Goal: Information Seeking & Learning: Learn about a topic

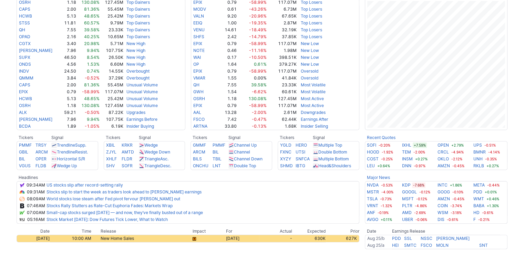
scroll to position [172, 0]
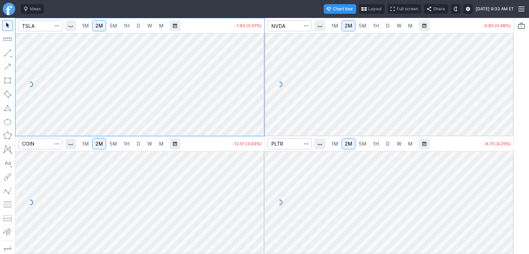
drag, startPoint x: 258, startPoint y: 49, endPoint x: 253, endPoint y: 63, distance: 15.3
click at [260, 63] on div at bounding box center [257, 82] width 14 height 85
drag, startPoint x: 506, startPoint y: 51, endPoint x: 505, endPoint y: 98, distance: 47.2
click at [505, 98] on div at bounding box center [506, 82] width 14 height 85
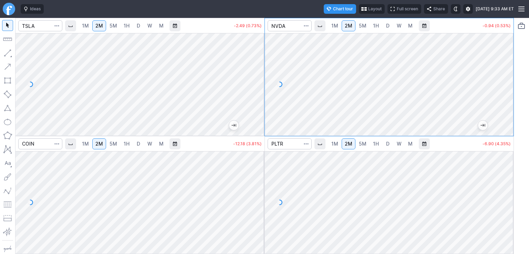
drag, startPoint x: 256, startPoint y: 166, endPoint x: 258, endPoint y: 204, distance: 37.9
click at [258, 204] on div at bounding box center [257, 200] width 14 height 85
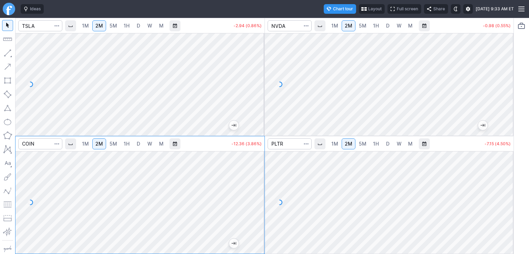
drag, startPoint x: 507, startPoint y: 171, endPoint x: 500, endPoint y: 199, distance: 28.7
click at [508, 199] on div at bounding box center [506, 200] width 14 height 85
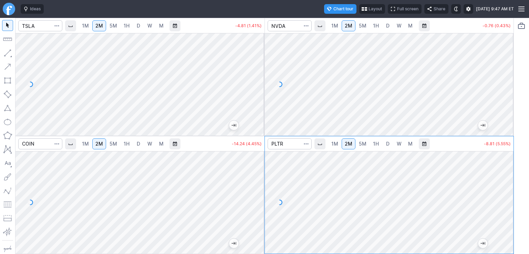
drag, startPoint x: 259, startPoint y: 60, endPoint x: 261, endPoint y: 94, distance: 34.5
click at [261, 94] on div at bounding box center [257, 82] width 14 height 85
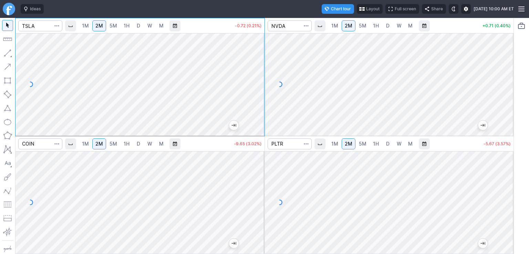
drag, startPoint x: 259, startPoint y: 195, endPoint x: 259, endPoint y: 179, distance: 16.2
click at [259, 179] on div at bounding box center [257, 200] width 14 height 85
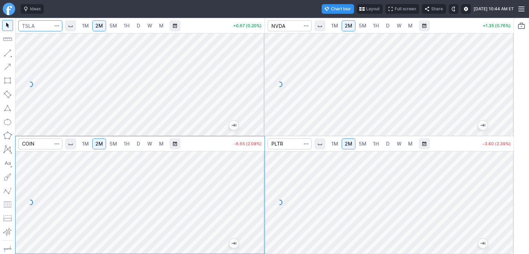
click at [49, 28] on input "Search" at bounding box center [40, 25] width 44 height 11
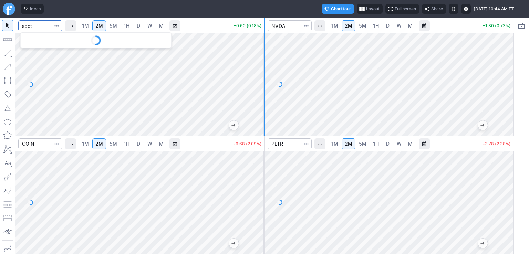
type input "spot"
click at [248, 86] on div at bounding box center [139, 84] width 249 height 103
drag, startPoint x: 257, startPoint y: 92, endPoint x: 258, endPoint y: 75, distance: 16.9
click at [258, 75] on div at bounding box center [257, 82] width 14 height 85
drag, startPoint x: 89, startPoint y: 27, endPoint x: 94, endPoint y: 29, distance: 5.7
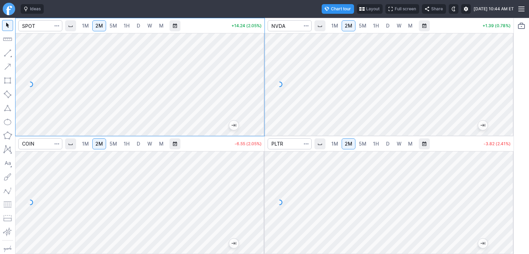
click at [89, 27] on span "1M" at bounding box center [85, 26] width 7 height 6
drag, startPoint x: 259, startPoint y: 94, endPoint x: 258, endPoint y: 80, distance: 13.8
click at [258, 80] on div at bounding box center [257, 82] width 14 height 85
drag, startPoint x: 260, startPoint y: 73, endPoint x: 258, endPoint y: 77, distance: 4.8
click at [259, 77] on div at bounding box center [257, 82] width 14 height 85
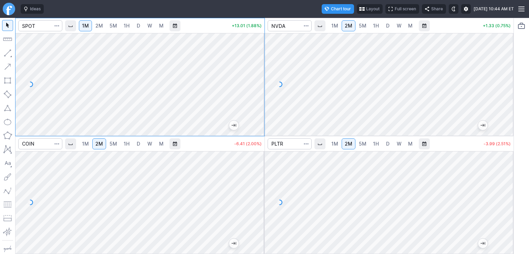
drag, startPoint x: 261, startPoint y: 69, endPoint x: 258, endPoint y: 79, distance: 10.0
click at [258, 79] on div at bounding box center [257, 82] width 14 height 85
click at [40, 29] on input "Search" at bounding box center [40, 25] width 44 height 11
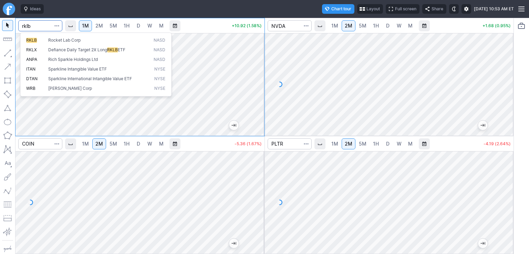
type input "rklb"
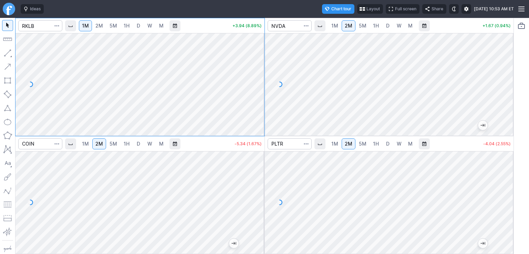
click at [102, 25] on span "2M" at bounding box center [99, 26] width 8 height 6
drag, startPoint x: 256, startPoint y: 95, endPoint x: 256, endPoint y: 84, distance: 11.4
click at [258, 84] on div at bounding box center [257, 82] width 14 height 85
drag, startPoint x: 256, startPoint y: 104, endPoint x: 255, endPoint y: 78, distance: 25.8
click at [256, 77] on div at bounding box center [257, 82] width 14 height 85
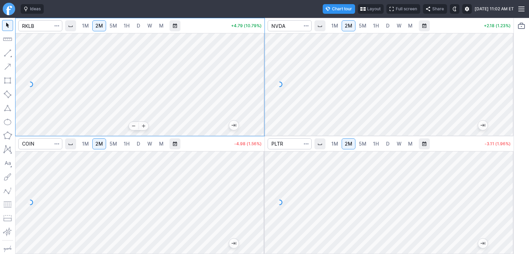
drag, startPoint x: 257, startPoint y: 47, endPoint x: 255, endPoint y: 120, distance: 73.3
click at [255, 120] on div at bounding box center [257, 82] width 14 height 85
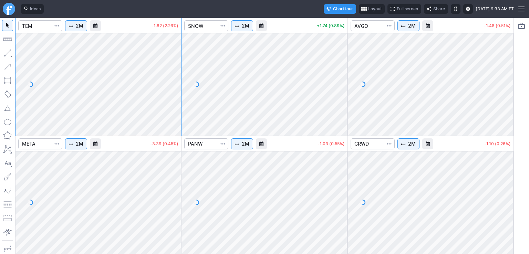
drag, startPoint x: 176, startPoint y: 75, endPoint x: 176, endPoint y: 102, distance: 26.8
click at [176, 102] on div at bounding box center [174, 82] width 14 height 85
drag, startPoint x: 340, startPoint y: 50, endPoint x: 346, endPoint y: 87, distance: 37.7
click at [346, 87] on div at bounding box center [340, 82] width 14 height 85
drag, startPoint x: 509, startPoint y: 55, endPoint x: 504, endPoint y: 86, distance: 31.7
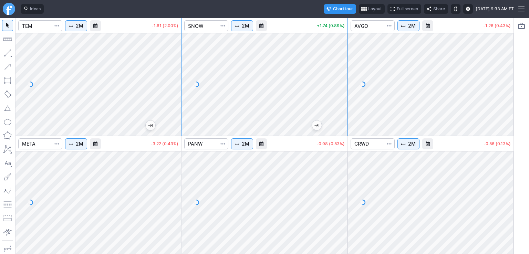
click at [504, 86] on div at bounding box center [506, 82] width 14 height 85
drag, startPoint x: 505, startPoint y: 164, endPoint x: 501, endPoint y: 198, distance: 33.9
click at [507, 214] on div at bounding box center [506, 200] width 14 height 85
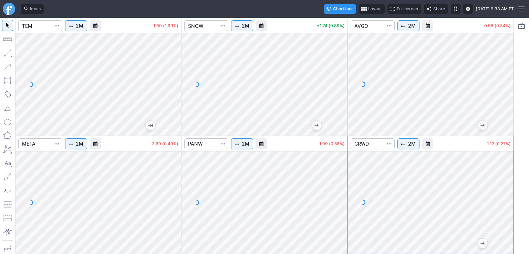
drag, startPoint x: 339, startPoint y: 165, endPoint x: 333, endPoint y: 212, distance: 47.6
click at [333, 212] on div at bounding box center [340, 200] width 14 height 85
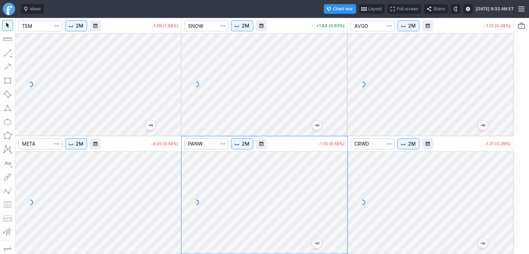
drag, startPoint x: 173, startPoint y: 168, endPoint x: 170, endPoint y: 211, distance: 42.5
click at [174, 215] on div at bounding box center [174, 200] width 14 height 85
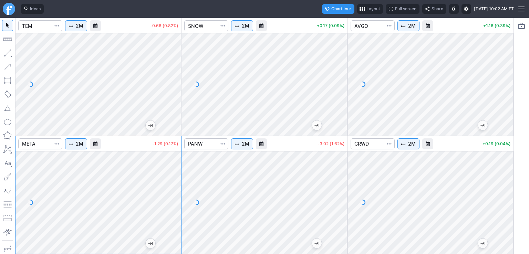
drag, startPoint x: 343, startPoint y: 168, endPoint x: 336, endPoint y: 203, distance: 35.0
click at [336, 203] on div at bounding box center [340, 200] width 14 height 85
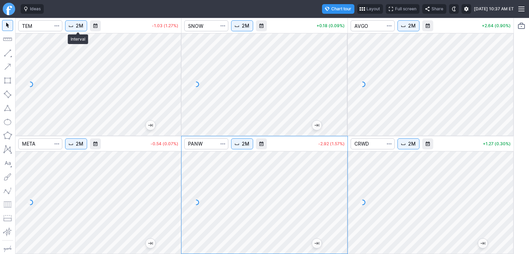
click at [83, 25] on span "2M" at bounding box center [80, 25] width 8 height 7
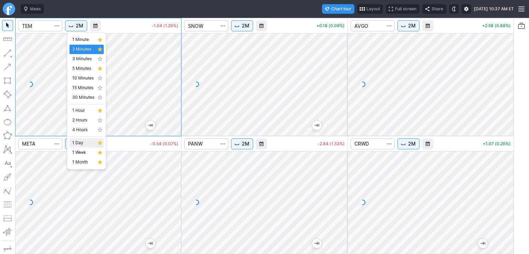
click at [77, 144] on span "1 Day" at bounding box center [83, 142] width 22 height 7
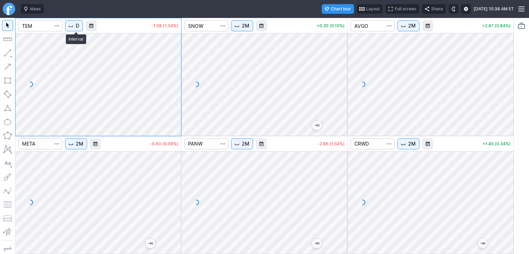
click at [76, 27] on button "D" at bounding box center [74, 25] width 18 height 11
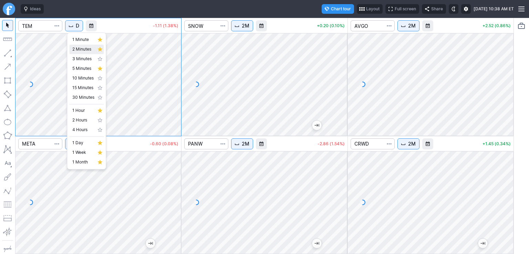
click at [89, 50] on span "2 Minutes" at bounding box center [83, 49] width 22 height 7
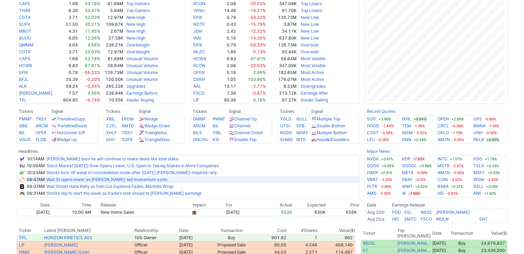
scroll to position [172, 0]
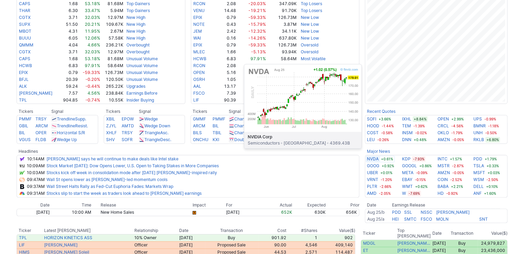
click at [371, 159] on link "NVDA" at bounding box center [373, 159] width 12 height 7
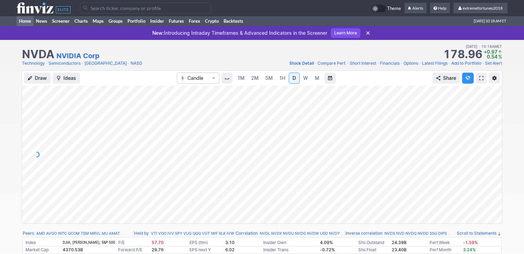
click at [22, 22] on link "Home" at bounding box center [25, 21] width 17 height 10
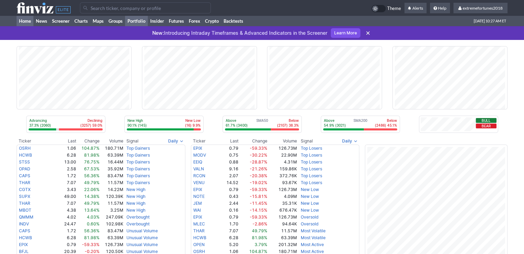
click at [137, 23] on link "Portfolio" at bounding box center [136, 21] width 23 height 10
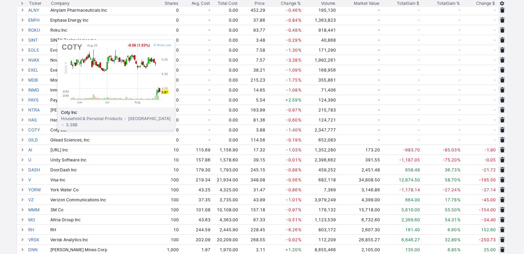
scroll to position [207, 0]
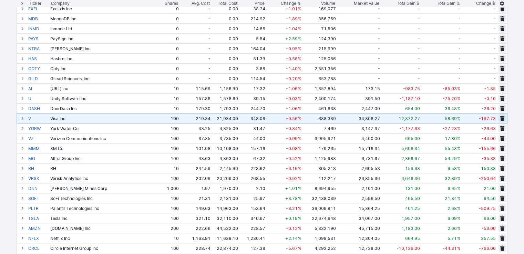
click at [23, 118] on span at bounding box center [22, 119] width 4 height 6
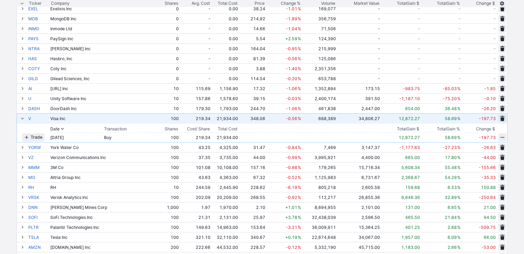
click at [23, 118] on span at bounding box center [22, 119] width 4 height 6
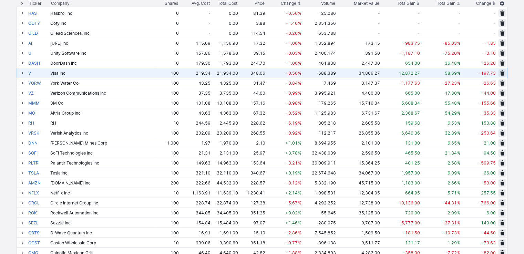
scroll to position [275, 0]
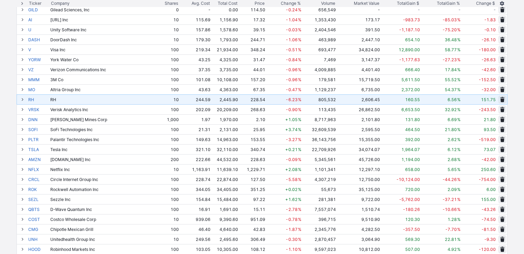
click at [23, 99] on span at bounding box center [22, 100] width 4 height 6
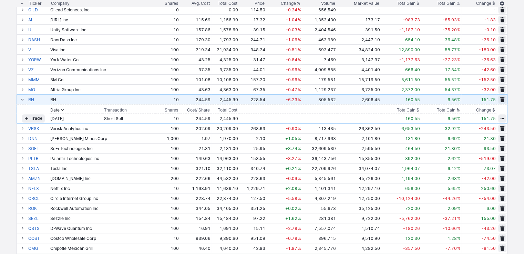
click at [23, 100] on span at bounding box center [22, 100] width 4 height 6
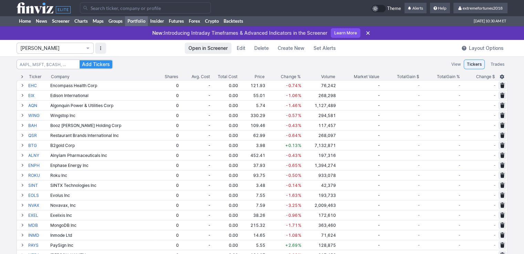
click at [64, 47] on span "Isabel_Watch" at bounding box center [51, 48] width 63 height 7
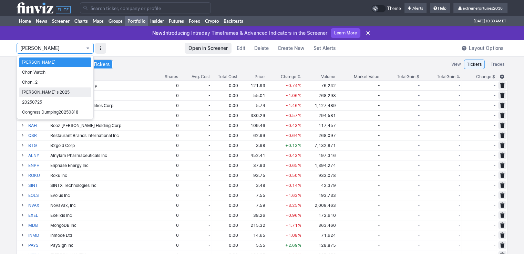
click at [35, 94] on span "Nancy's 2025" at bounding box center [55, 92] width 66 height 7
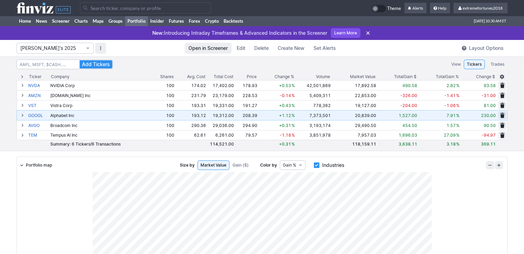
click at [22, 114] on span at bounding box center [22, 116] width 4 height 6
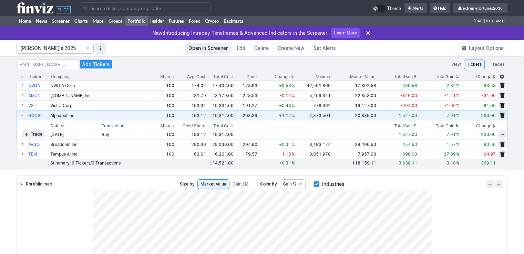
click at [22, 114] on span at bounding box center [22, 116] width 4 height 6
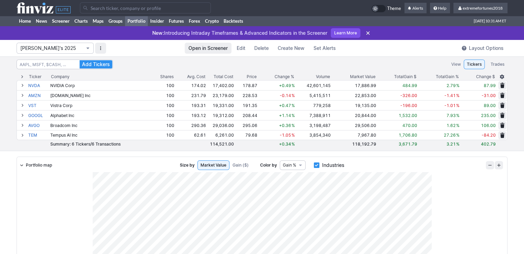
click at [69, 47] on span "Nancy's 2025" at bounding box center [51, 48] width 63 height 7
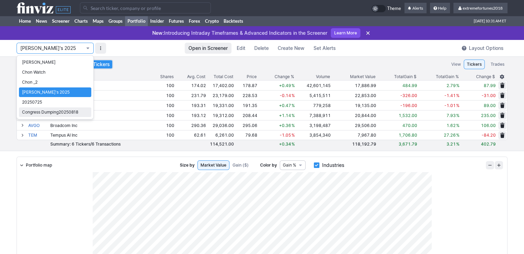
click at [49, 111] on span "Congress Dumping20250818" at bounding box center [55, 112] width 66 height 7
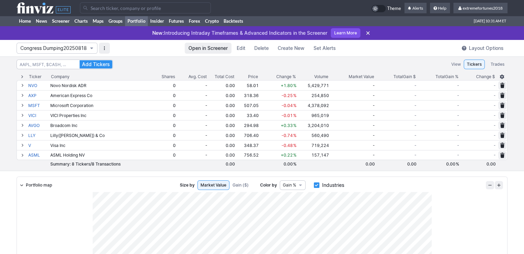
click at [71, 48] on span "Congress Dumping20250818" at bounding box center [53, 48] width 66 height 7
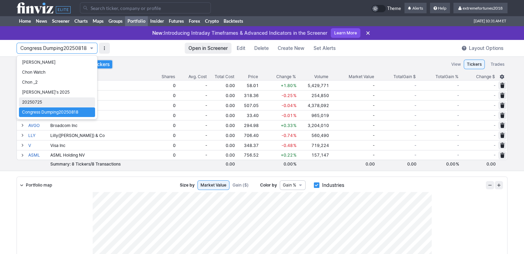
click at [43, 102] on span "20250725" at bounding box center [57, 102] width 70 height 7
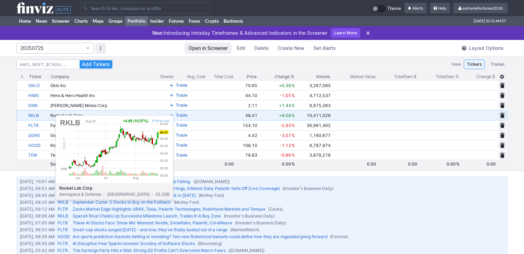
click at [38, 112] on link "RKLB" at bounding box center [38, 115] width 21 height 10
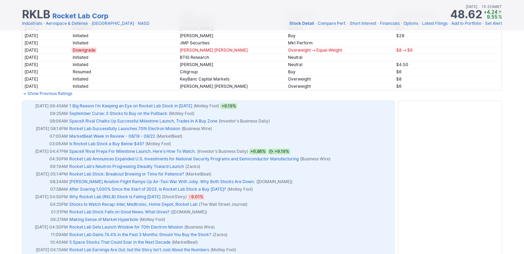
scroll to position [413, 0]
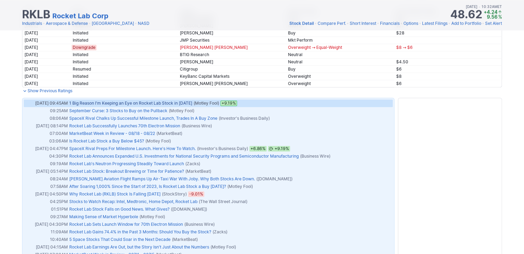
click at [144, 103] on link "1 Big Reason I'm Keeping an Eye on Rocket Lab Stock in [DATE]" at bounding box center [130, 103] width 123 height 5
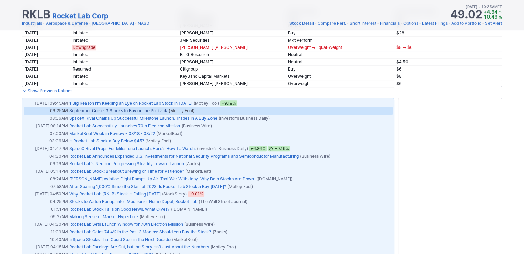
click at [150, 108] on link "September Curse: 3 Stocks to Buy on the Pullback" at bounding box center [118, 110] width 98 height 5
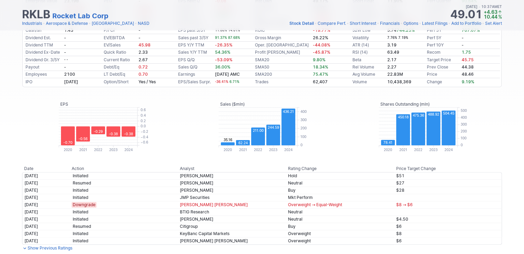
scroll to position [138, 0]
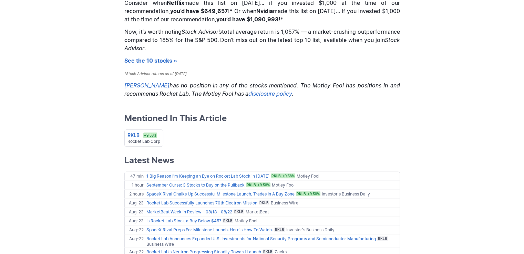
scroll to position [757, 0]
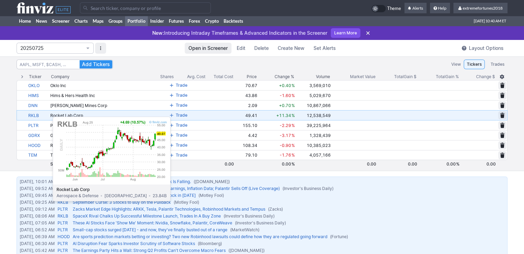
click at [34, 114] on link "RKLB" at bounding box center [38, 115] width 21 height 10
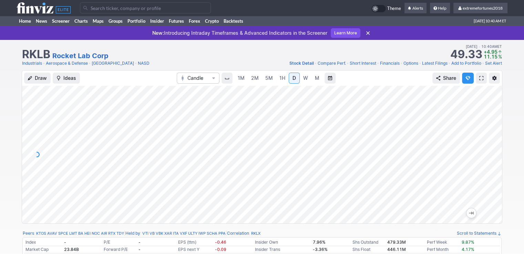
click at [255, 79] on span "2M" at bounding box center [255, 78] width 8 height 6
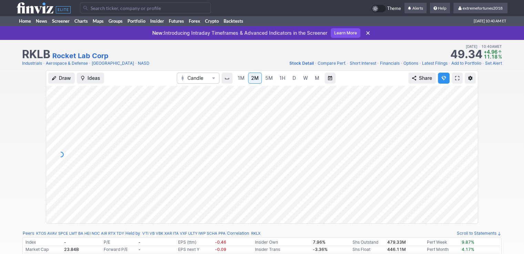
drag, startPoint x: 472, startPoint y: 107, endPoint x: 467, endPoint y: 147, distance: 39.9
click at [467, 147] on div at bounding box center [470, 153] width 14 height 120
click at [23, 20] on link "Home" at bounding box center [25, 21] width 17 height 10
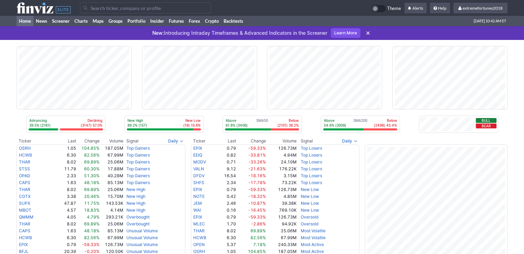
click at [121, 13] on input "Search" at bounding box center [145, 7] width 131 height 11
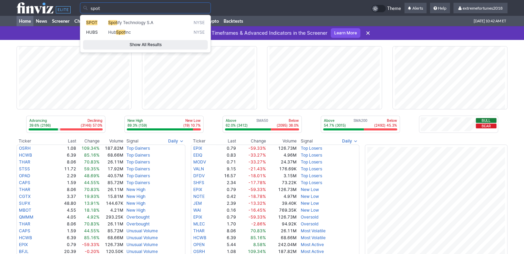
type input "spot"
click at [309, 8] on div "spot" at bounding box center [225, 7] width 291 height 11
click at [211, 8] on input "spot" at bounding box center [145, 7] width 131 height 11
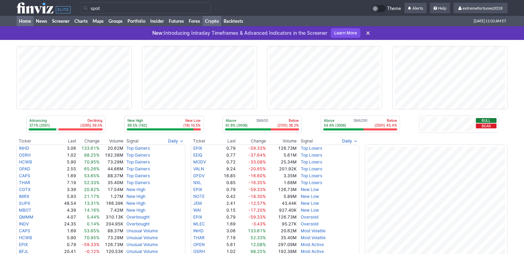
click at [208, 21] on link "Crypto" at bounding box center [211, 21] width 19 height 10
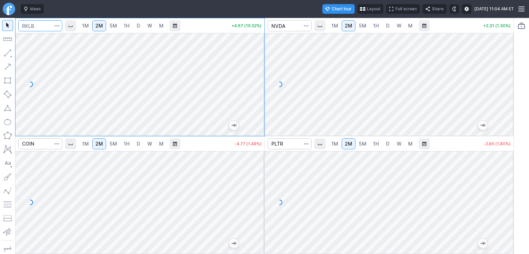
drag, startPoint x: 43, startPoint y: 27, endPoint x: 44, endPoint y: 23, distance: 3.8
click at [44, 27] on input "Search" at bounding box center [40, 25] width 44 height 11
type input "aehr"
click at [140, 28] on span "D" at bounding box center [138, 25] width 5 height 7
click at [42, 29] on input "Search" at bounding box center [40, 25] width 44 height 11
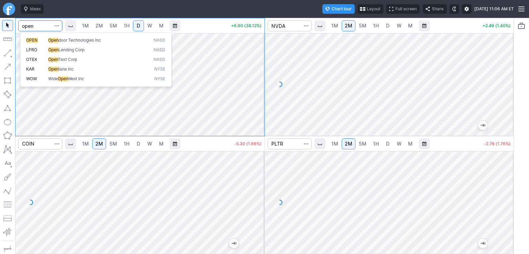
type input "open"
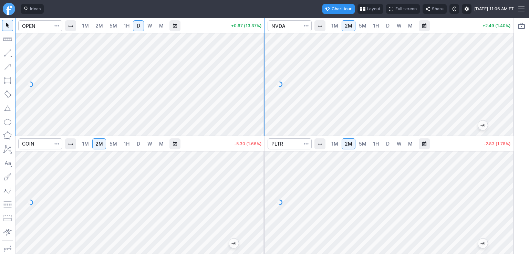
drag, startPoint x: 254, startPoint y: 49, endPoint x: 254, endPoint y: 66, distance: 17.2
click at [254, 66] on div at bounding box center [257, 82] width 14 height 85
drag, startPoint x: 506, startPoint y: 52, endPoint x: 507, endPoint y: 78, distance: 25.5
click at [507, 78] on div at bounding box center [506, 82] width 14 height 85
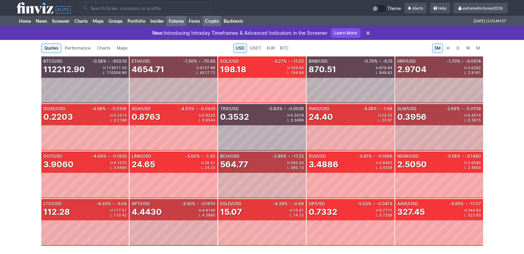
click at [175, 21] on link "Futures" at bounding box center [176, 21] width 20 height 10
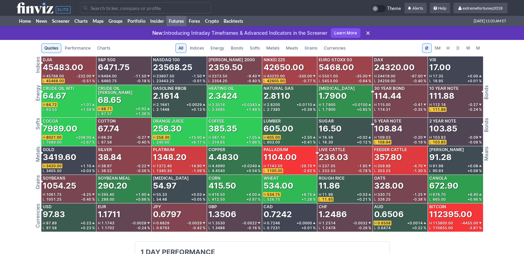
click at [268, 48] on span "Metals" at bounding box center [272, 48] width 13 height 7
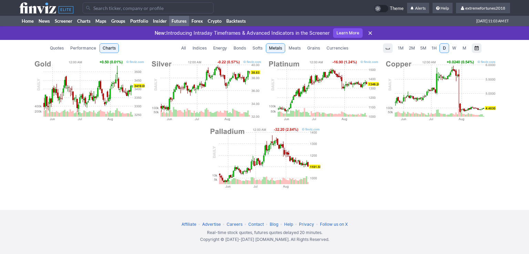
click at [336, 46] on span "Currencies" at bounding box center [337, 48] width 22 height 7
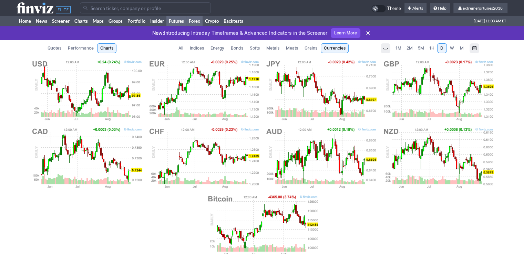
click at [197, 21] on link "Forex" at bounding box center [194, 21] width 16 height 10
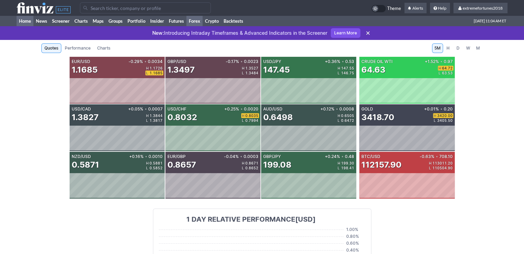
click at [27, 21] on link "Home" at bounding box center [25, 21] width 17 height 10
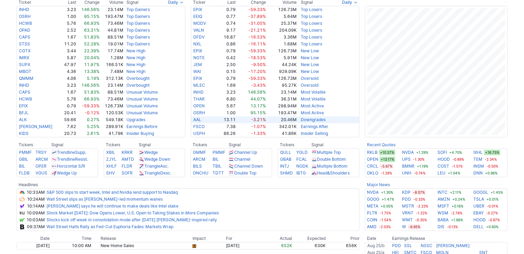
scroll to position [172, 0]
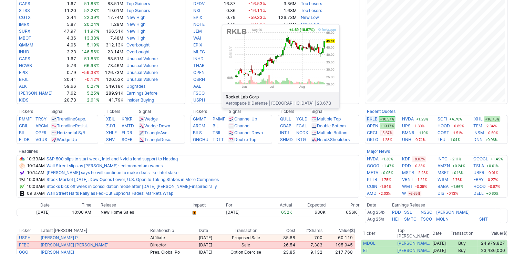
click at [369, 119] on link "RKLB" at bounding box center [372, 119] width 11 height 7
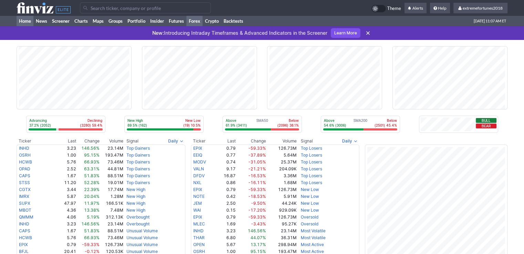
click at [196, 22] on link "Forex" at bounding box center [194, 21] width 16 height 10
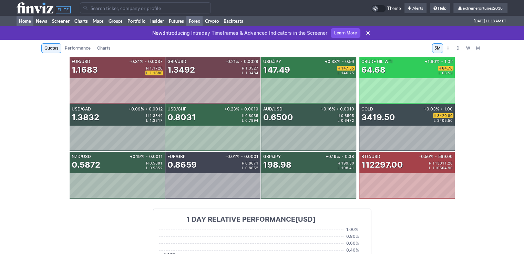
click at [20, 21] on link "Home" at bounding box center [25, 21] width 17 height 10
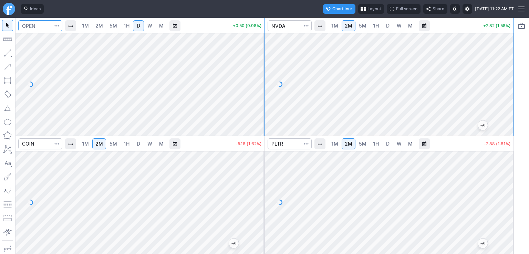
click at [41, 31] on input "Search" at bounding box center [40, 25] width 44 height 11
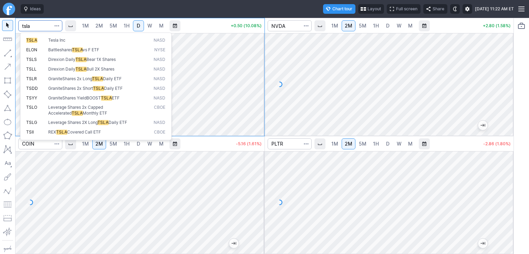
type input "tsla"
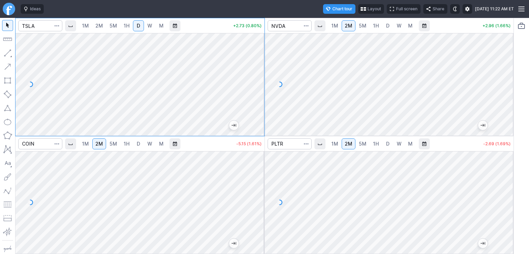
click at [97, 24] on span "2M" at bounding box center [99, 26] width 8 height 6
drag, startPoint x: 259, startPoint y: 58, endPoint x: 260, endPoint y: 67, distance: 9.0
click at [260, 67] on div at bounding box center [257, 82] width 14 height 85
